Goal: Register for event/course

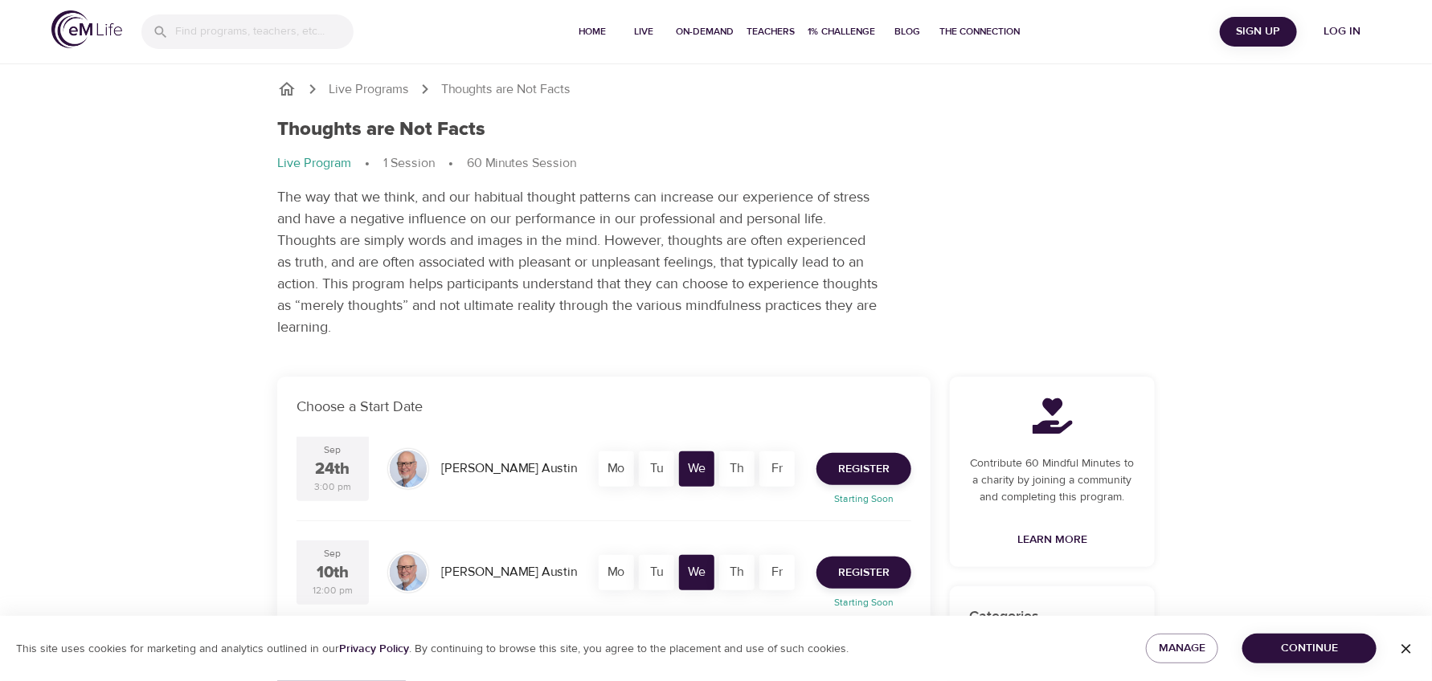
click at [1334, 37] on span "Log in" at bounding box center [1342, 32] width 64 height 20
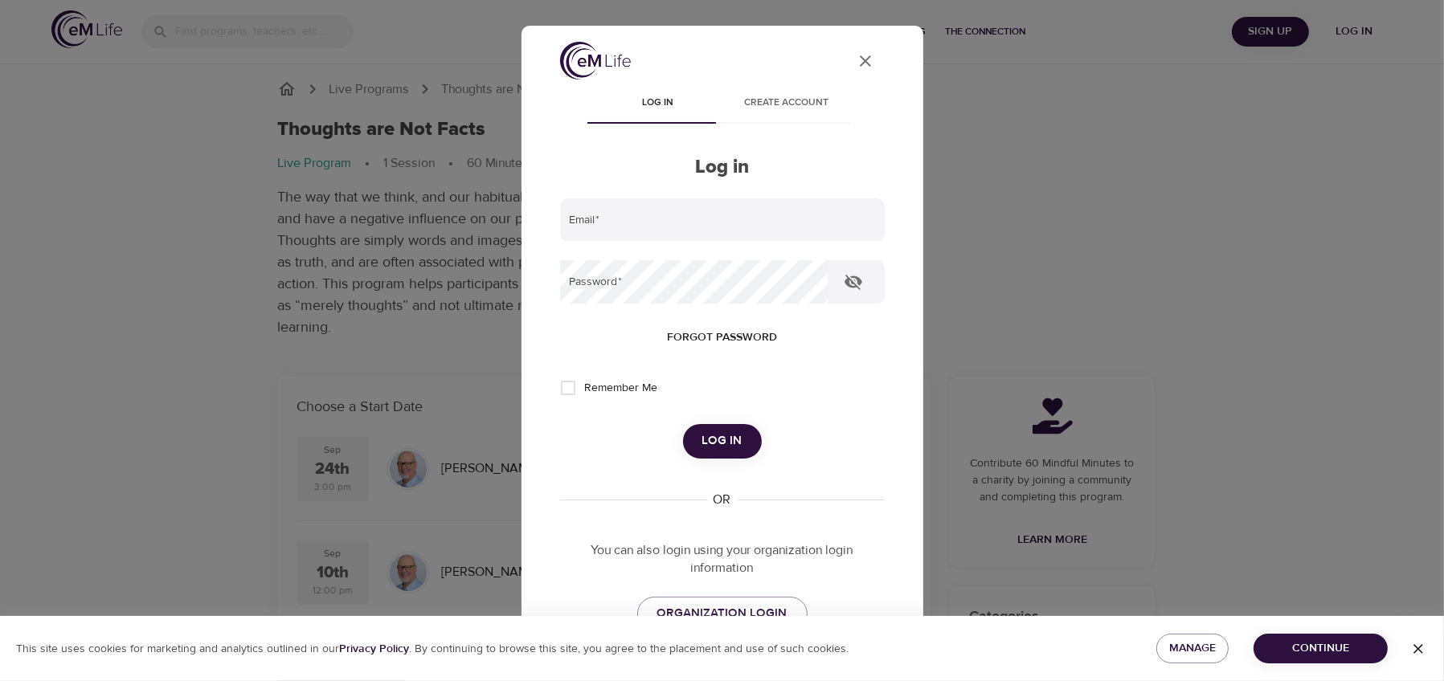
type input "kjiang@metlife.com"
click at [720, 442] on span "Log in" at bounding box center [722, 441] width 40 height 21
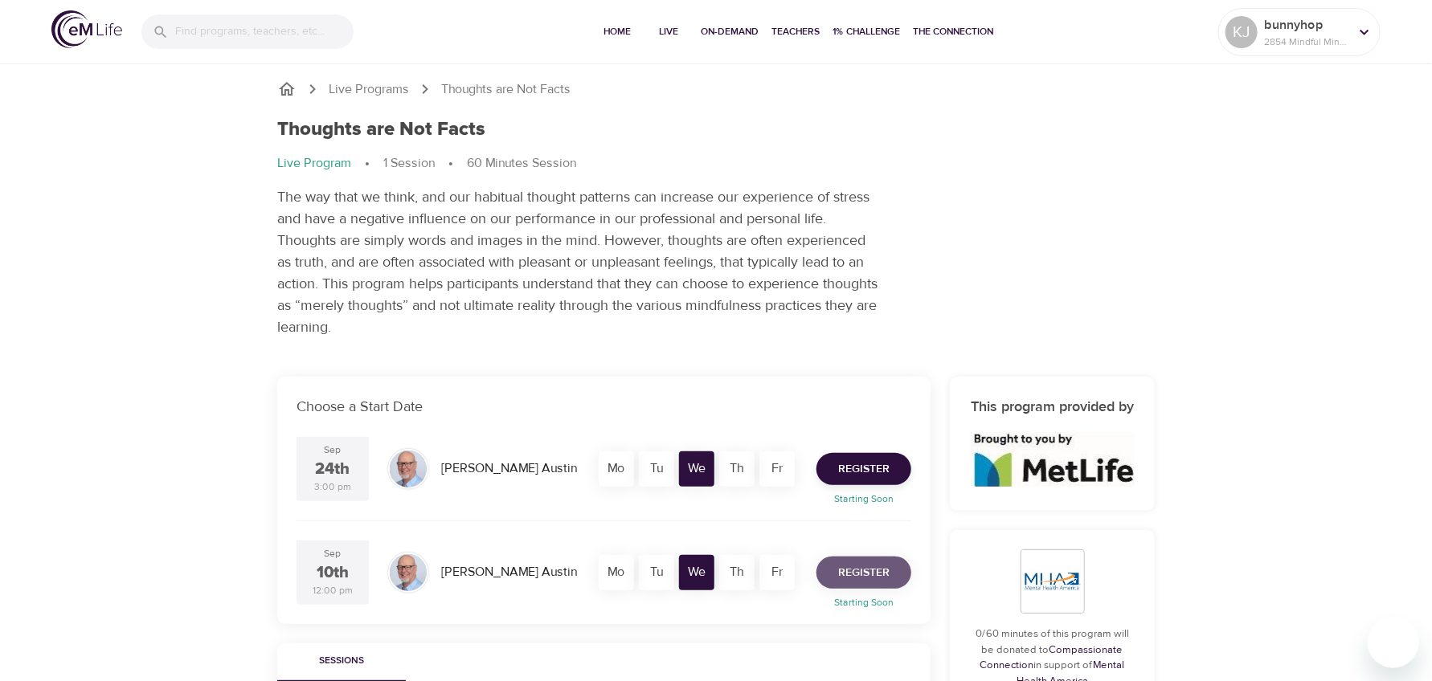
click at [868, 571] on span "Register" at bounding box center [863, 573] width 51 height 20
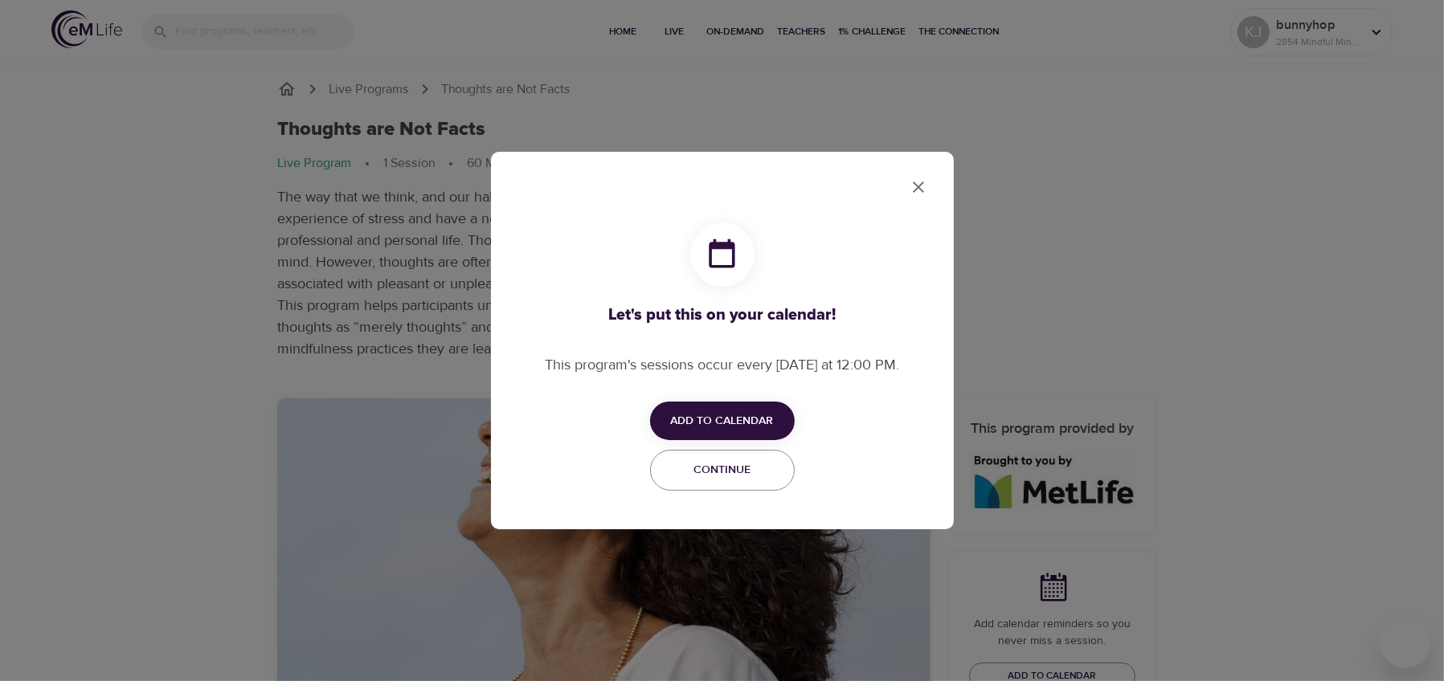
checkbox input "true"
click at [748, 419] on span "Add to Calendar" at bounding box center [722, 421] width 103 height 20
click at [744, 483] on span "Outlook" at bounding box center [733, 484] width 50 height 22
click at [920, 183] on div at bounding box center [722, 340] width 1444 height 681
click at [918, 186] on icon "close" at bounding box center [918, 187] width 11 height 11
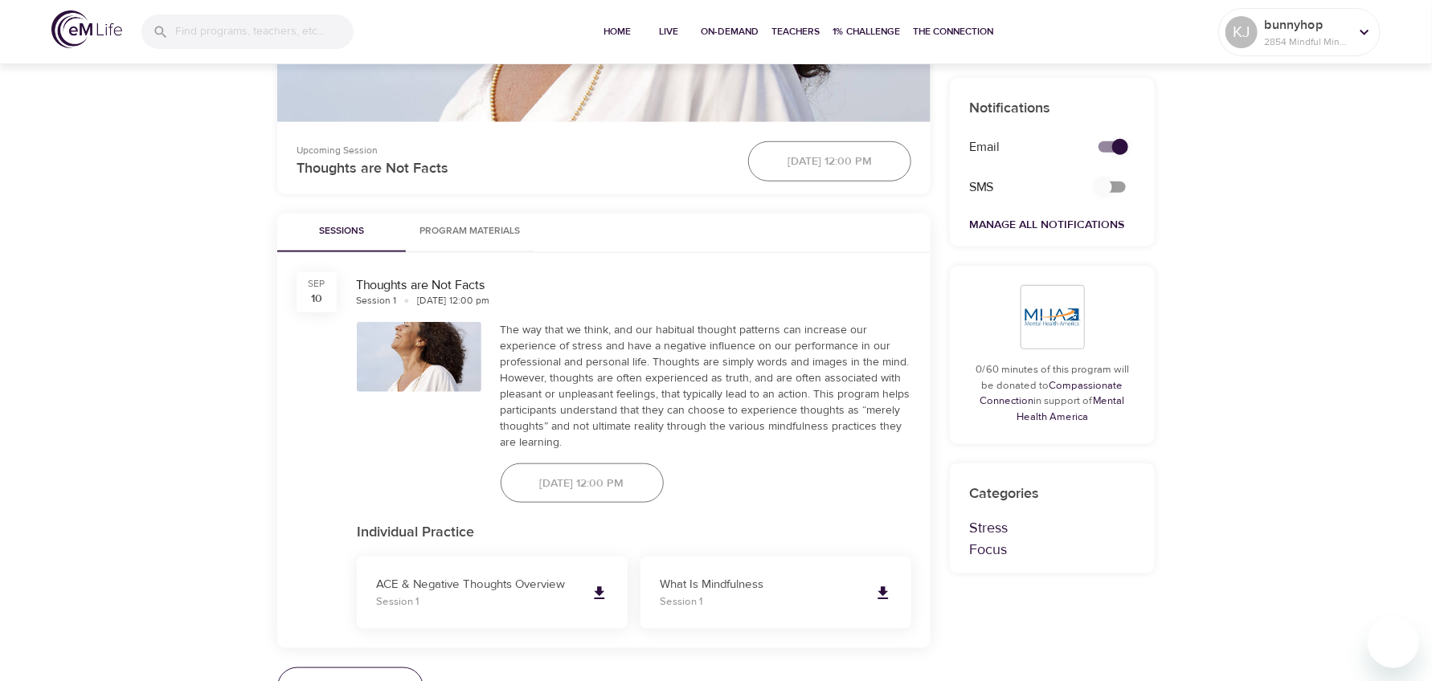
scroll to position [643, 0]
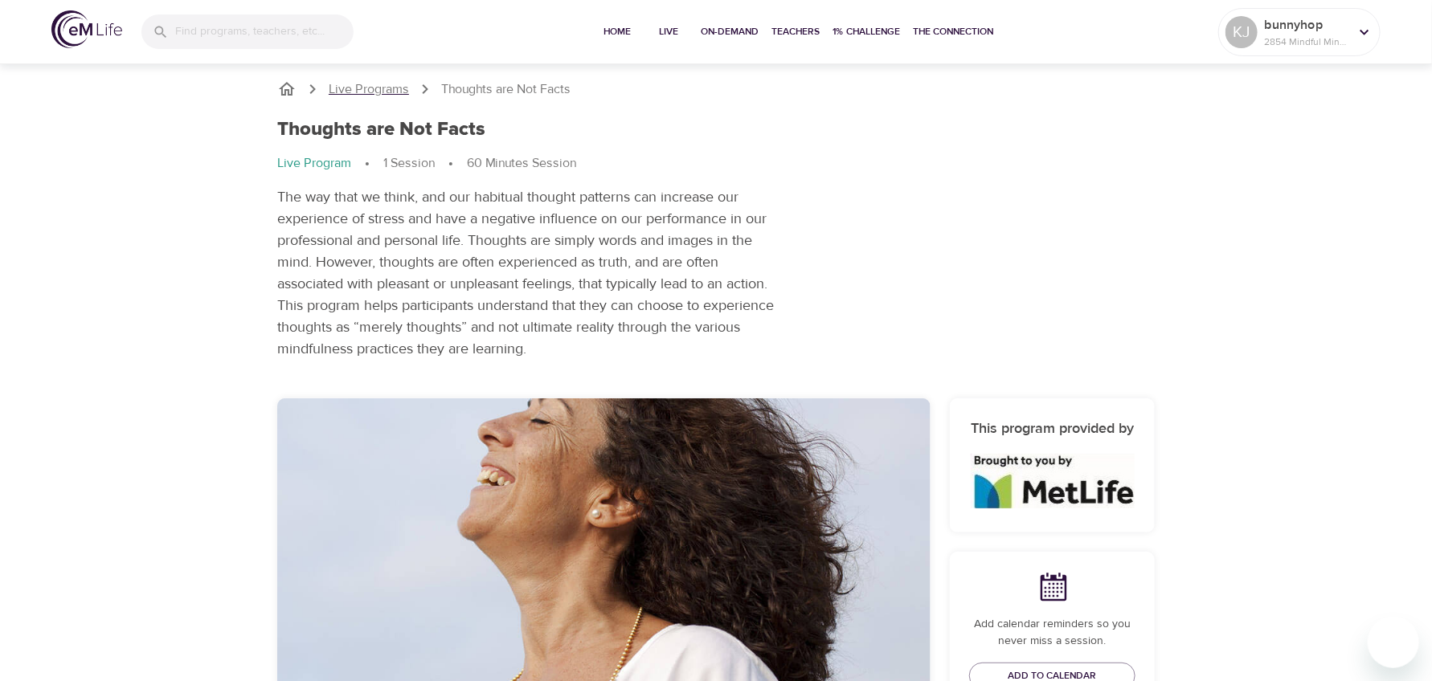
click at [358, 85] on p "Live Programs" at bounding box center [369, 89] width 80 height 18
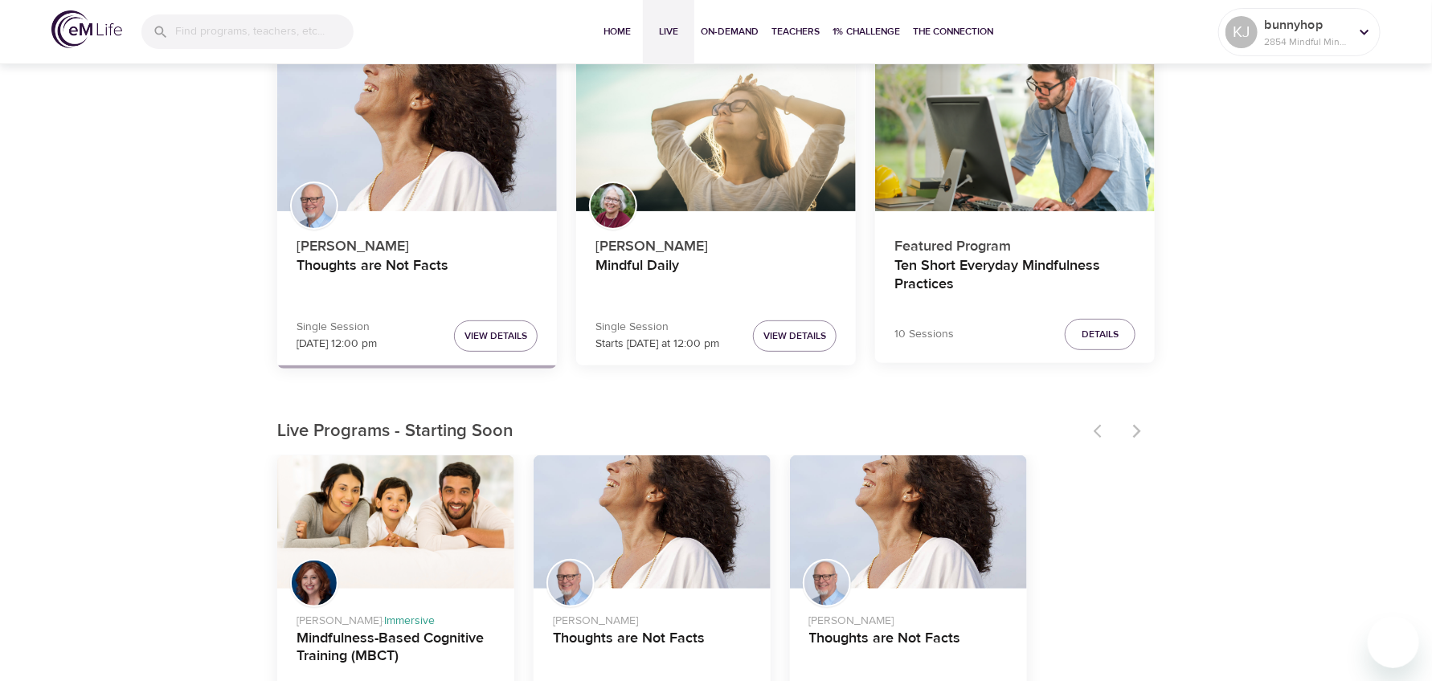
scroll to position [402, 0]
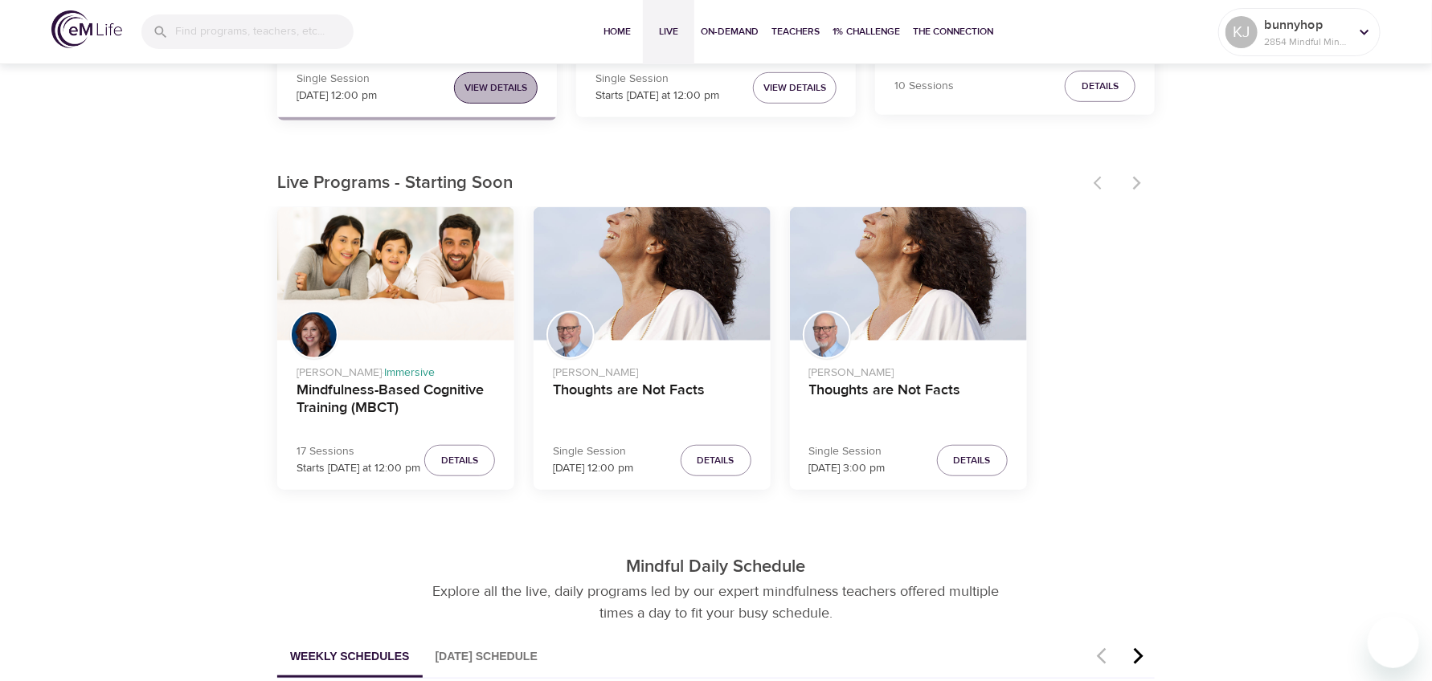
click at [501, 88] on span "View Details" at bounding box center [495, 88] width 63 height 17
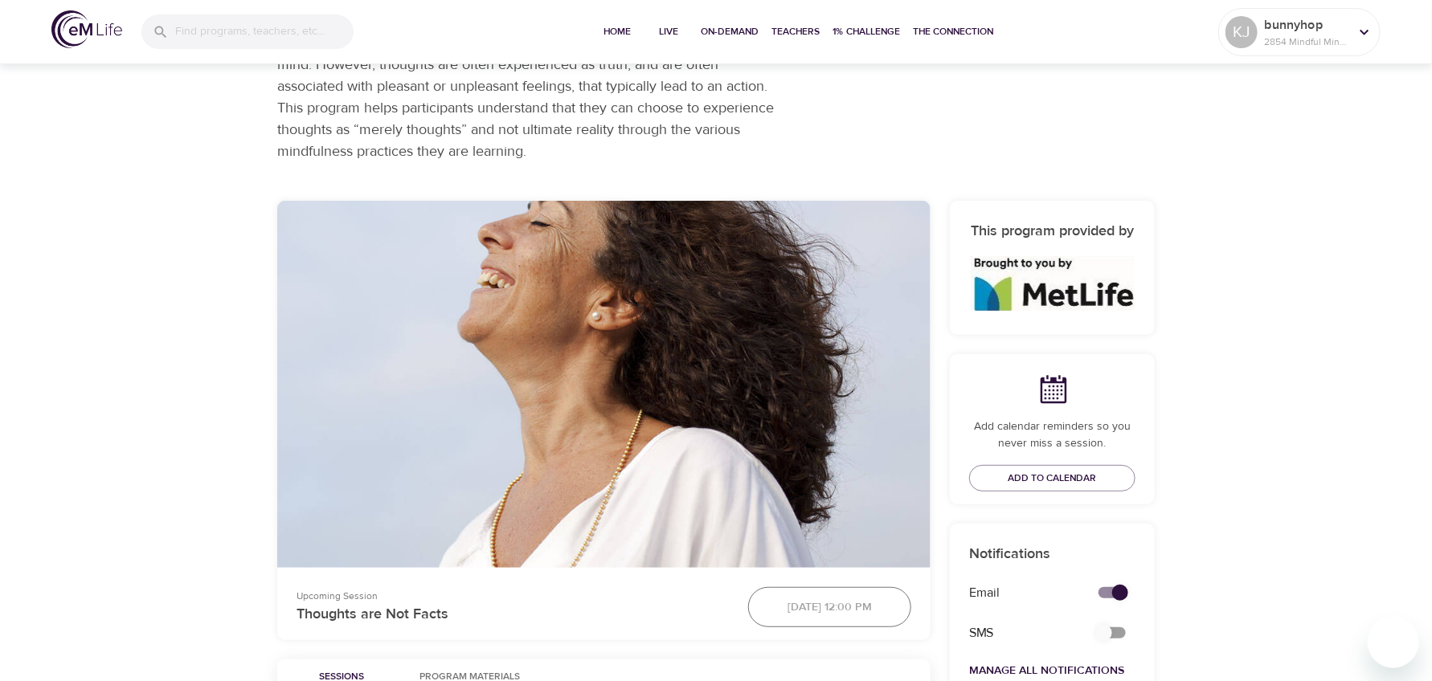
scroll to position [402, 0]
